Goal: Task Accomplishment & Management: Manage account settings

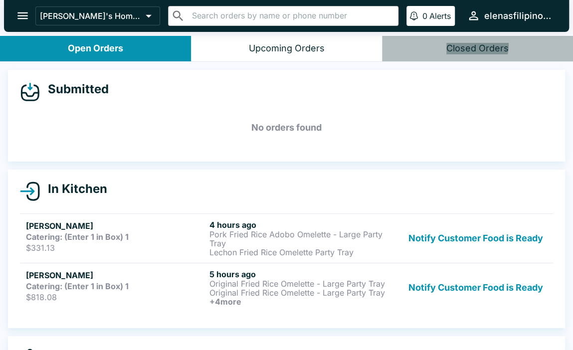
click at [464, 44] on div "Closed Orders" at bounding box center [477, 48] width 62 height 11
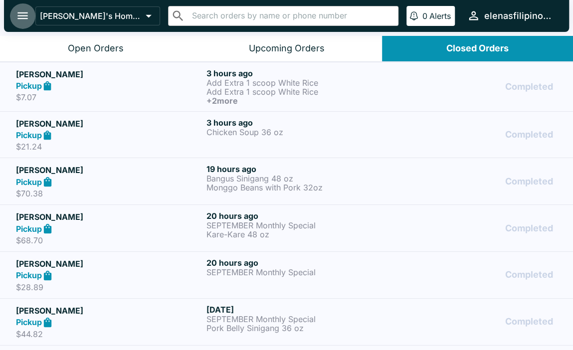
click at [16, 12] on icon "open drawer" at bounding box center [22, 15] width 13 height 13
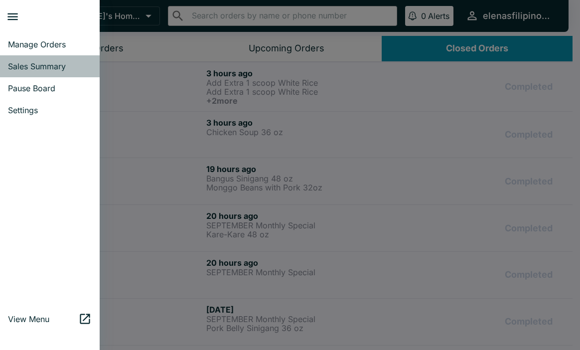
click at [21, 68] on span "Sales Summary" at bounding box center [50, 66] width 84 height 10
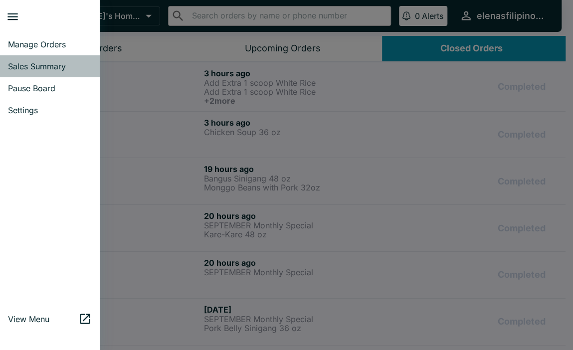
select select "03:00"
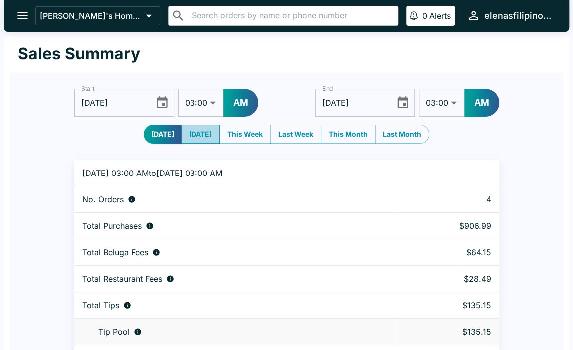
click at [204, 140] on button "[DATE]" at bounding box center [200, 134] width 39 height 19
type input "[DATE]"
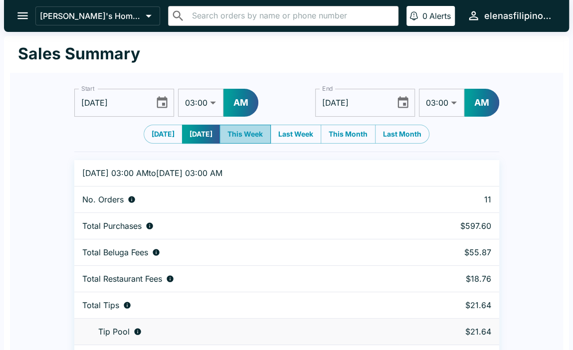
click at [249, 133] on button "This Week" at bounding box center [244, 134] width 51 height 19
type input "[DATE]"
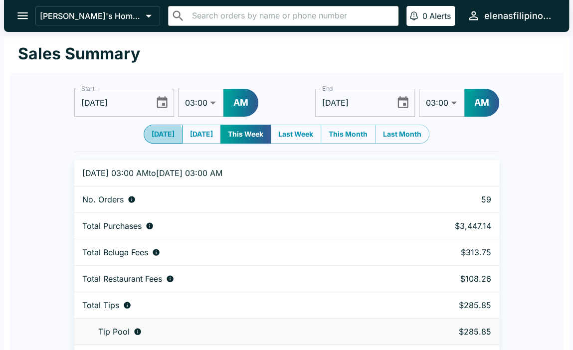
click at [152, 137] on button "[DATE]" at bounding box center [163, 134] width 39 height 19
type input "[DATE]"
